Goal: Information Seeking & Learning: Learn about a topic

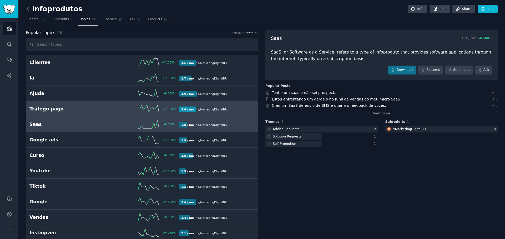
drag, startPoint x: 0, startPoint y: 0, endPoint x: 69, endPoint y: 110, distance: 129.6
click at [69, 110] on h2 "Tráfego pago" at bounding box center [66, 109] width 75 height 7
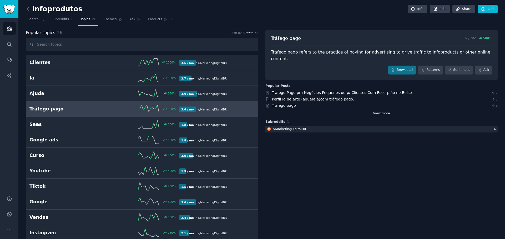
click at [378, 111] on link "View more" at bounding box center [381, 113] width 17 height 5
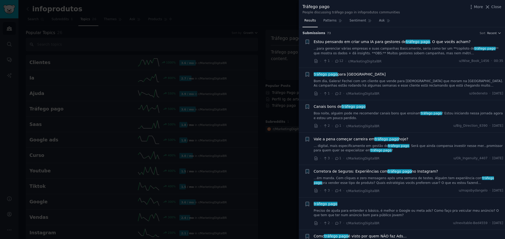
click at [280, 171] on div at bounding box center [252, 119] width 505 height 239
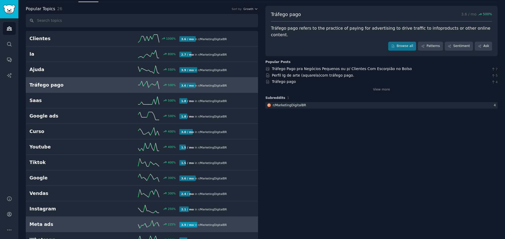
scroll to position [16, 0]
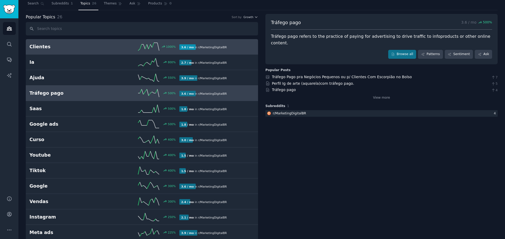
click at [63, 48] on h2 "Clientes" at bounding box center [66, 47] width 75 height 7
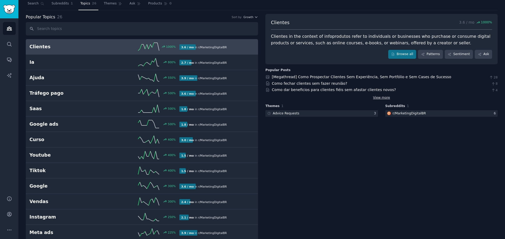
click at [378, 99] on link "View more" at bounding box center [381, 98] width 17 height 5
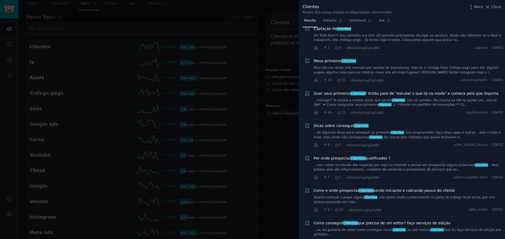
scroll to position [604, 0]
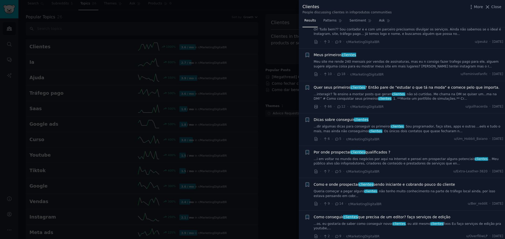
click at [346, 150] on span "Por onde prospectar clientes qualificados ?" at bounding box center [351, 153] width 77 height 6
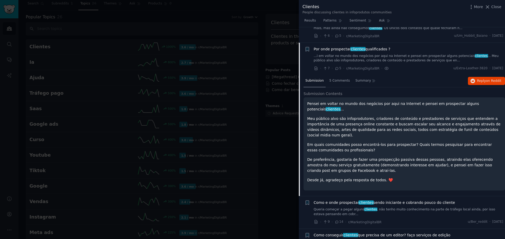
scroll to position [712, 0]
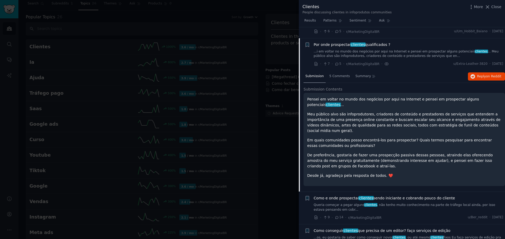
click at [322, 97] on div "[PERSON_NAME] em voltar no mundo dos negócios por aqui na Internet e pensei em …" at bounding box center [404, 138] width 194 height 82
click at [340, 42] on span "Por onde prospectar clientes qualificados ?" at bounding box center [351, 45] width 77 height 6
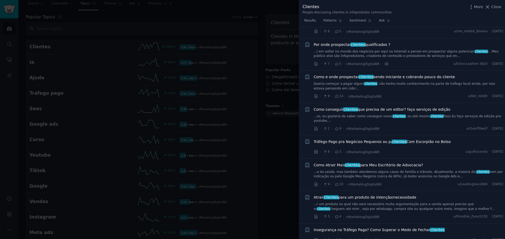
click at [340, 42] on span "Por onde prospectar clientes qualificados ?" at bounding box center [351, 45] width 77 height 6
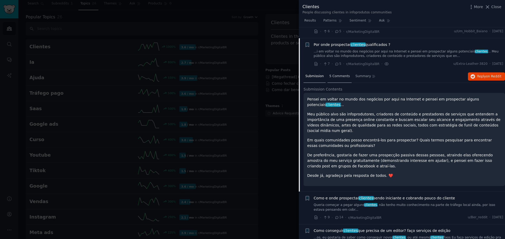
click at [333, 70] on div "5 Comments" at bounding box center [339, 76] width 24 height 13
